Goal: Task Accomplishment & Management: Use online tool/utility

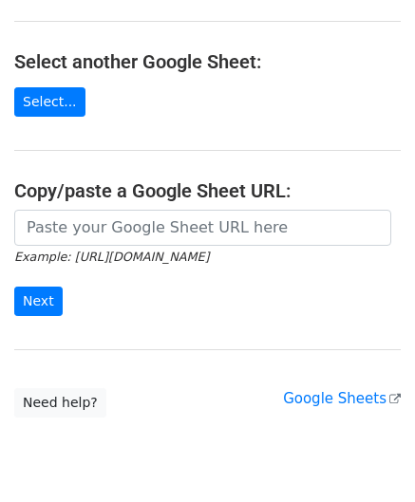
scroll to position [190, 0]
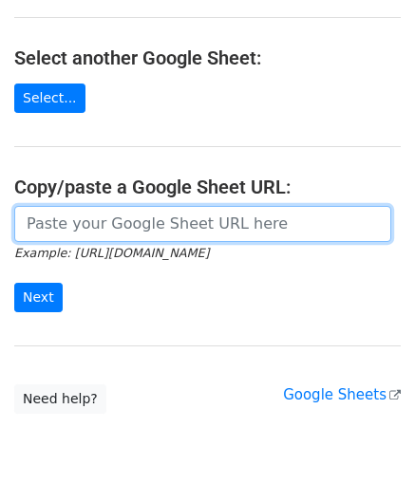
click at [61, 222] on input "url" at bounding box center [202, 224] width 377 height 36
paste input "[URL][DOMAIN_NAME]"
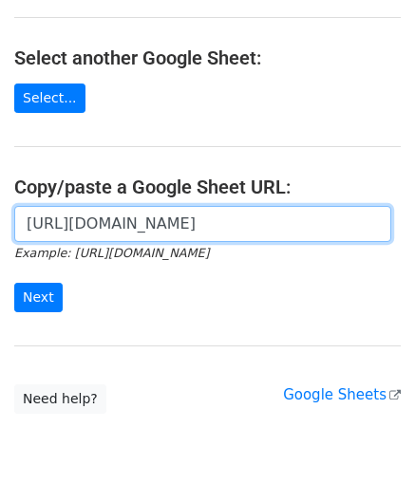
scroll to position [0, 421]
type input "[URL][DOMAIN_NAME]"
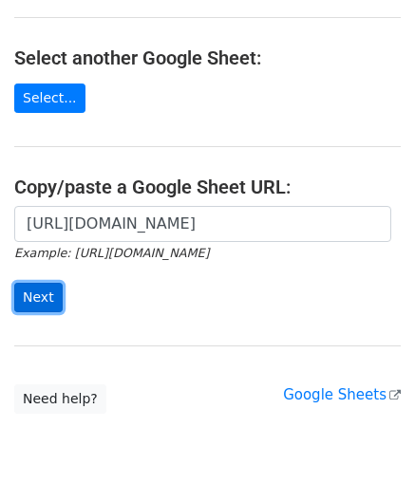
click at [47, 286] on input "Next" at bounding box center [38, 297] width 48 height 29
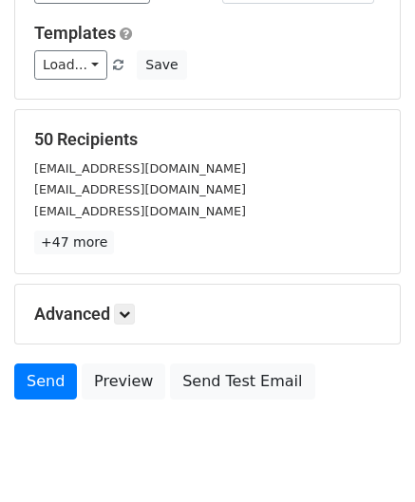
scroll to position [231, 0]
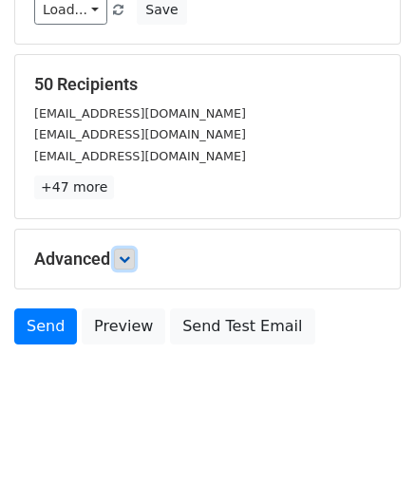
click at [126, 253] on icon at bounding box center [124, 258] width 11 height 11
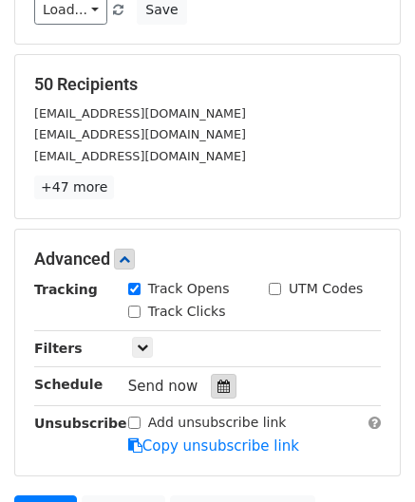
click at [217, 379] on icon at bounding box center [223, 385] width 12 height 13
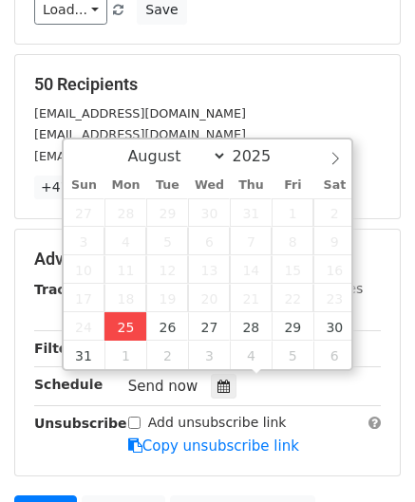
type input "2025-08-25 12:00"
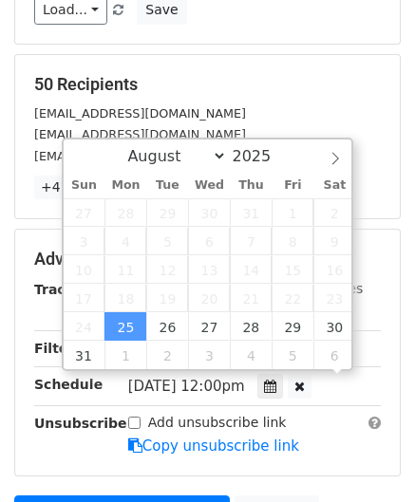
scroll to position [0, 0]
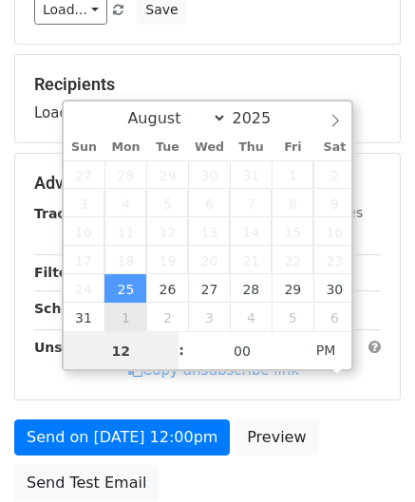
paste input "Hour"
type input "2"
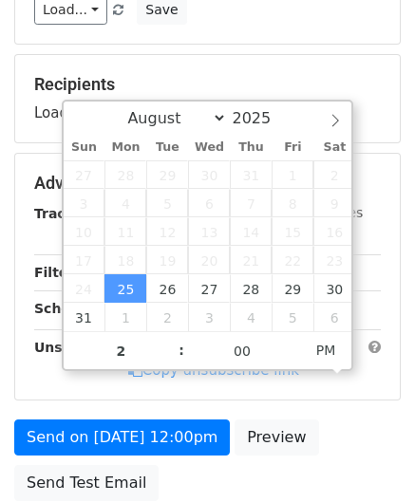
type input "2025-08-25 14:00"
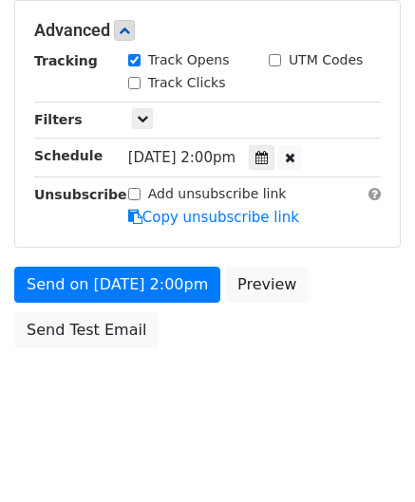
scroll to position [460, 0]
